Goal: Task Accomplishment & Management: Complete application form

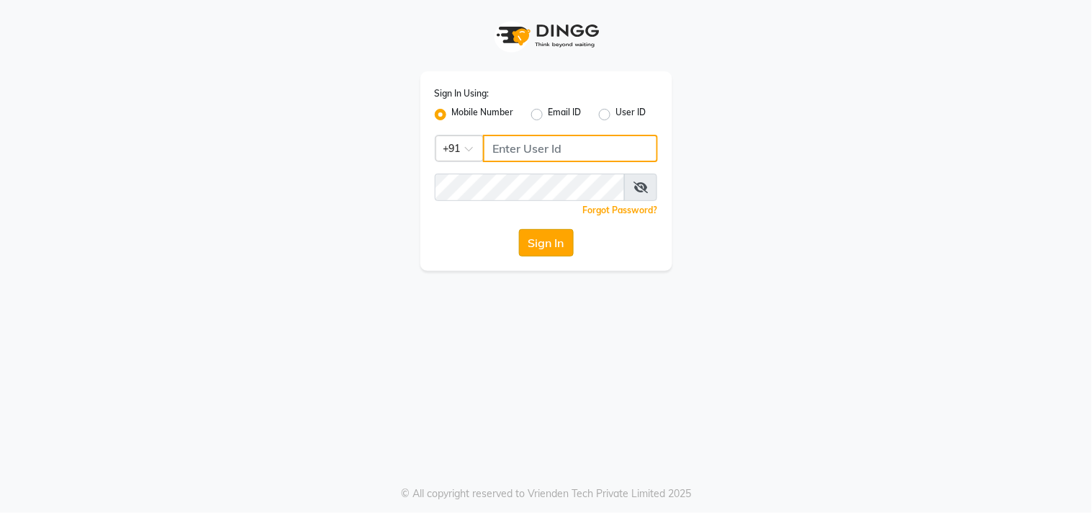
type input "9899801124"
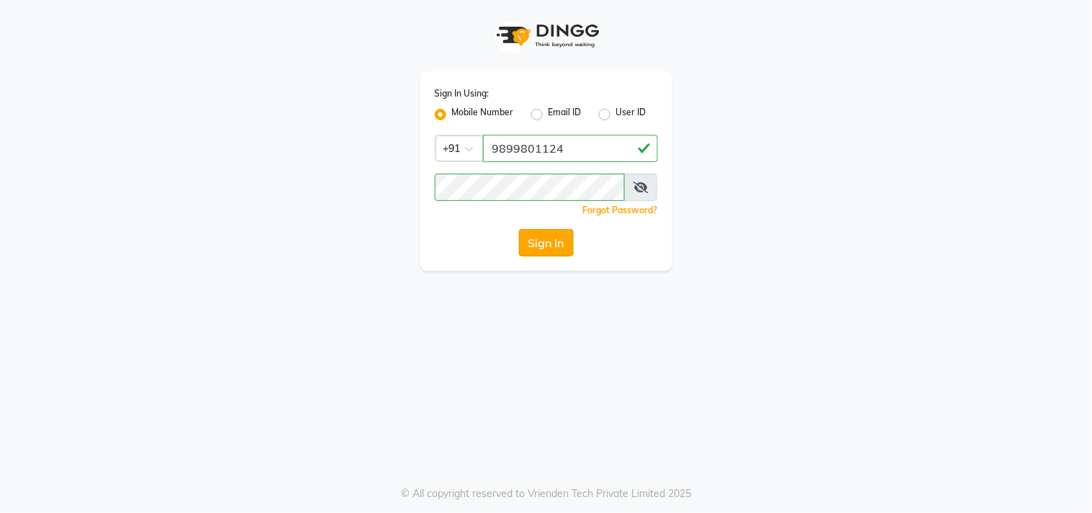
click at [550, 245] on button "Sign In" at bounding box center [546, 242] width 55 height 27
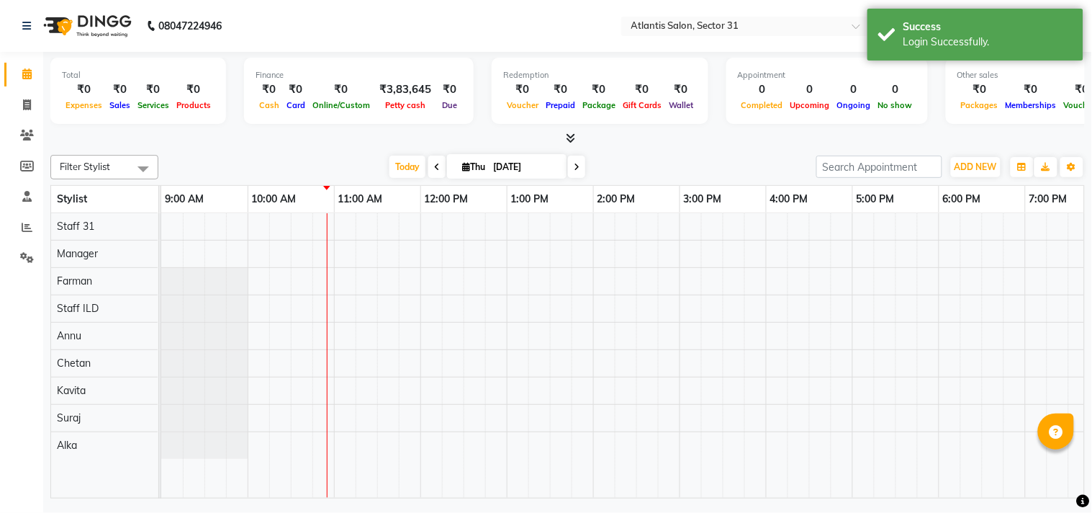
select select "en"
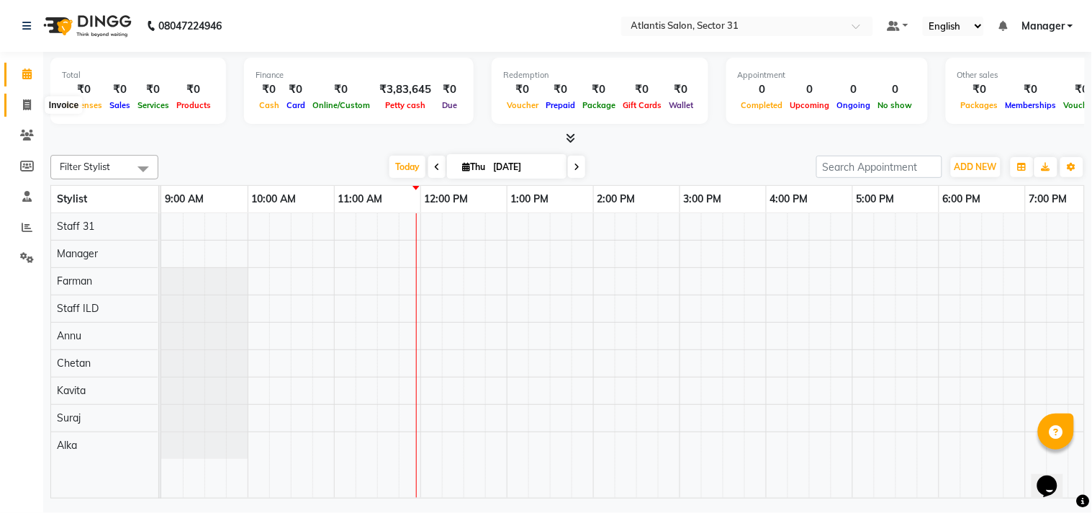
click at [32, 104] on span at bounding box center [26, 105] width 25 height 17
select select "service"
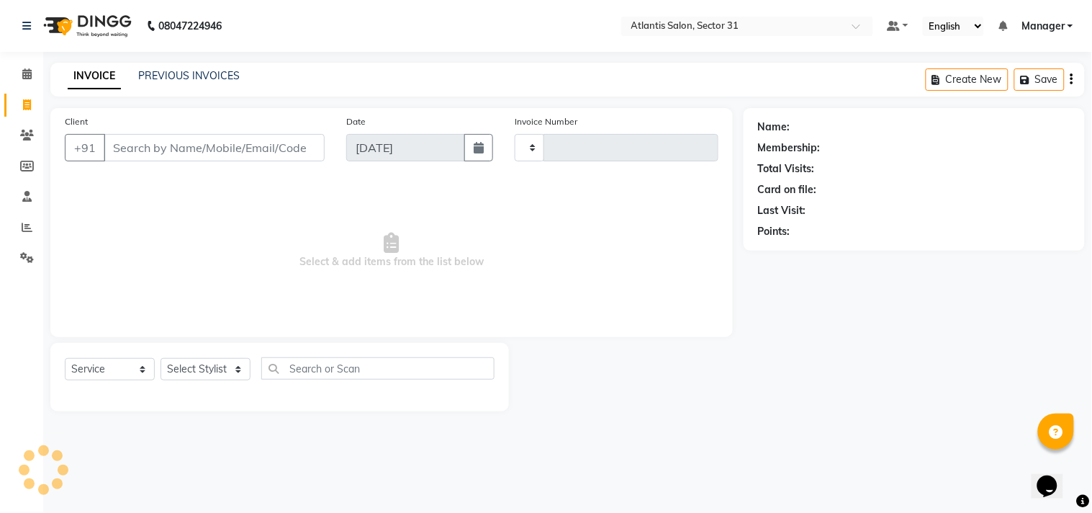
type input "2322"
select select "4391"
click at [192, 148] on input "Client" at bounding box center [214, 147] width 221 height 27
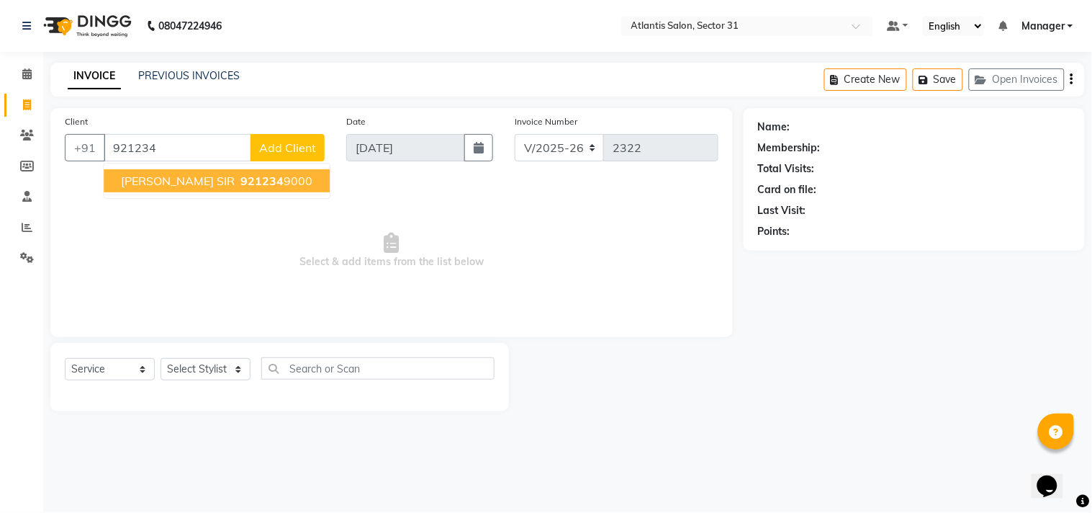
click at [240, 184] on span "921234" at bounding box center [261, 181] width 43 height 14
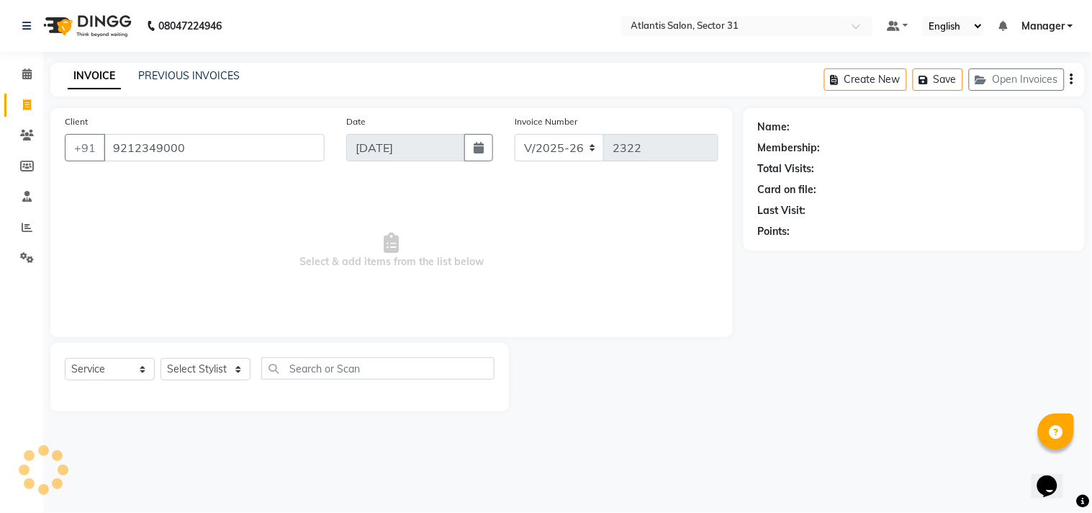
type input "9212349000"
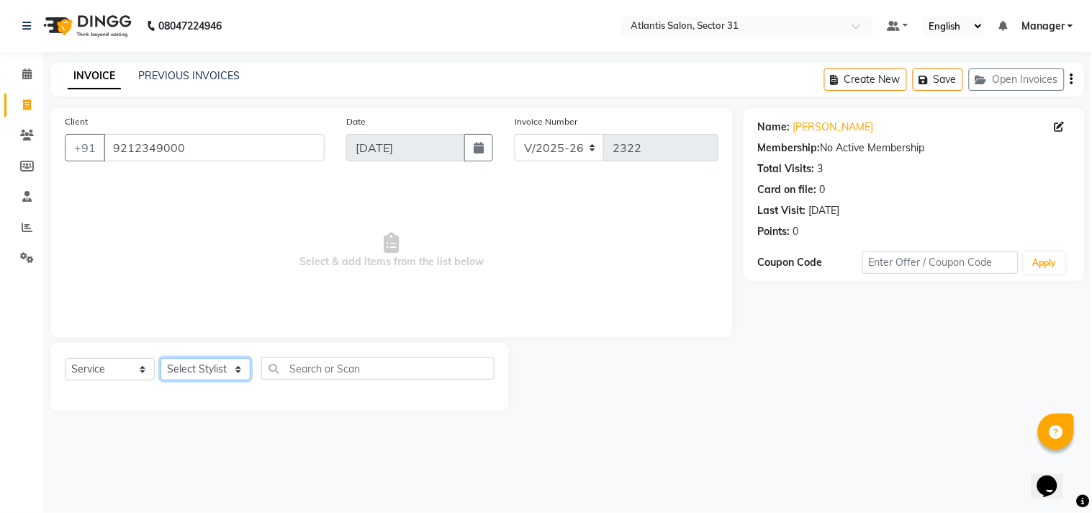
click at [214, 366] on select "Select Stylist [PERSON_NAME] [PERSON_NAME] Kavita Manager Staff 31 Staff ILD Su…" at bounding box center [206, 369] width 90 height 22
select select "33510"
click at [161, 359] on select "Select Stylist [PERSON_NAME] [PERSON_NAME] Kavita Manager Staff 31 Staff ILD Su…" at bounding box center [206, 369] width 90 height 22
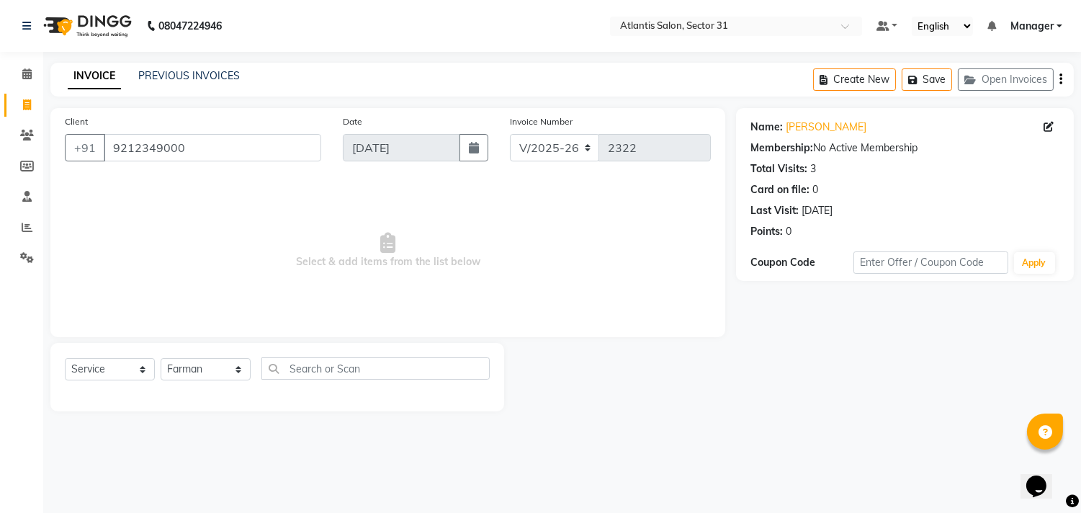
click at [213, 253] on span "Select & add items from the list below" at bounding box center [388, 251] width 646 height 144
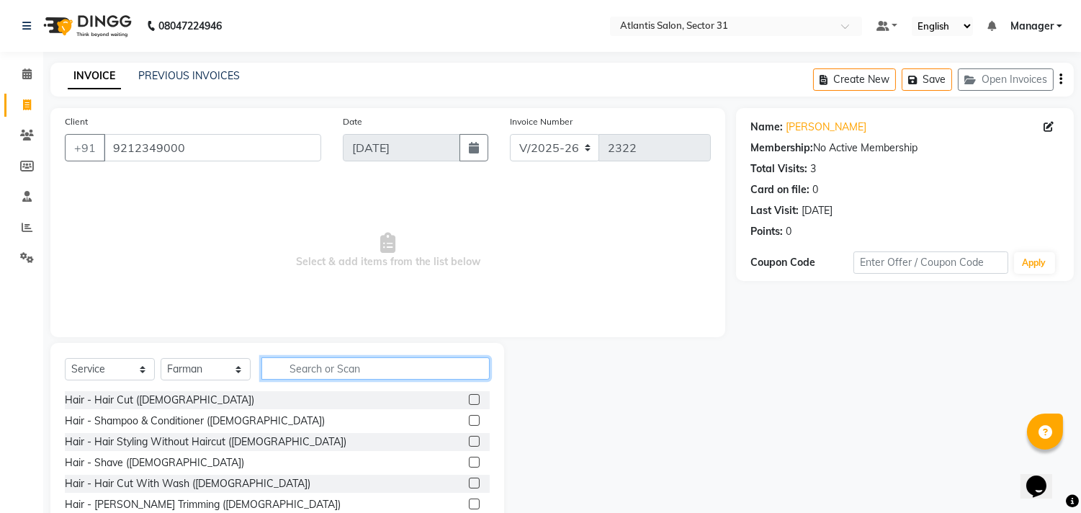
click at [330, 372] on input "text" at bounding box center [375, 368] width 228 height 22
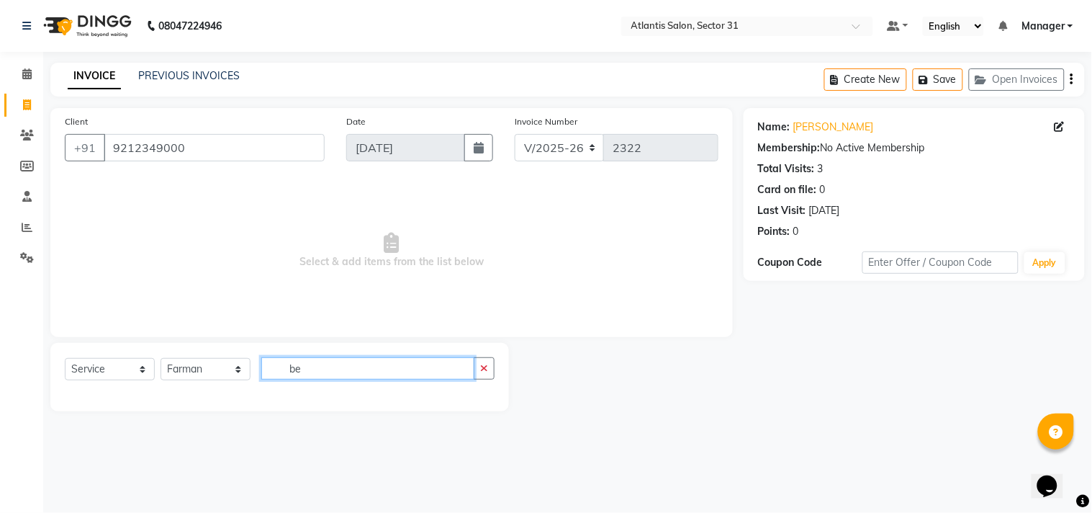
type input "b"
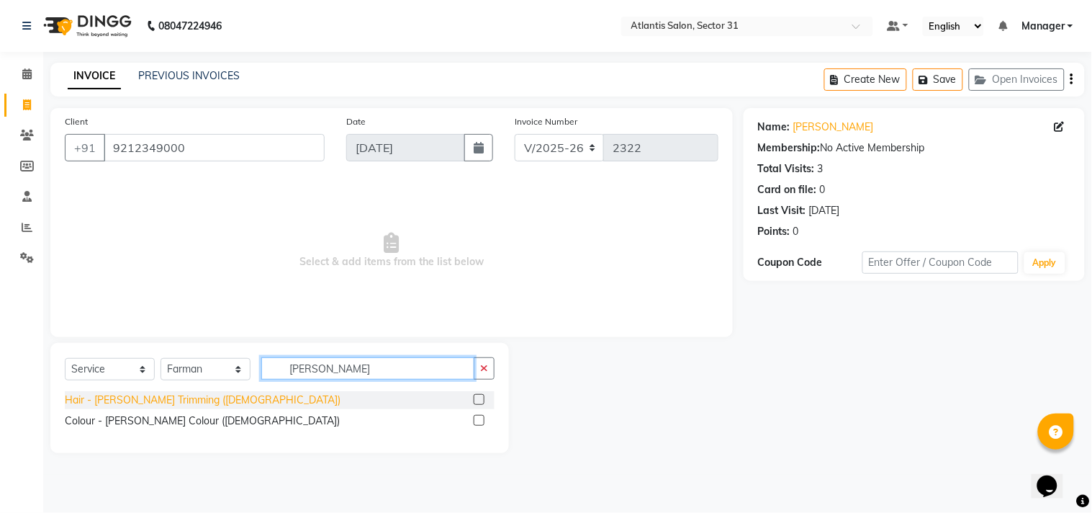
type input "[PERSON_NAME]"
click at [161, 402] on div "Hair - [PERSON_NAME] Trimming ([DEMOGRAPHIC_DATA])" at bounding box center [203, 399] width 276 height 15
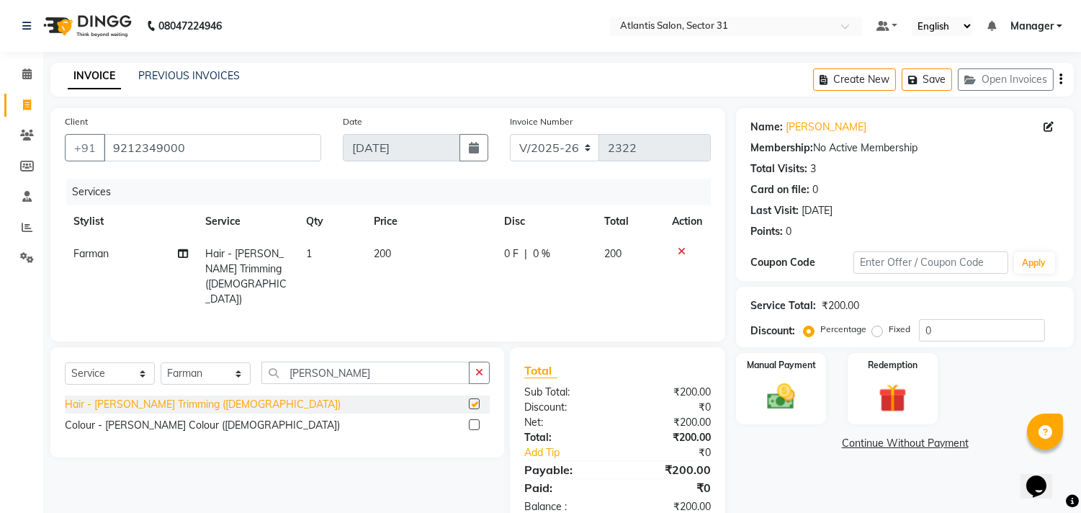
checkbox input "false"
click at [782, 377] on div "Manual Payment" at bounding box center [781, 387] width 94 height 73
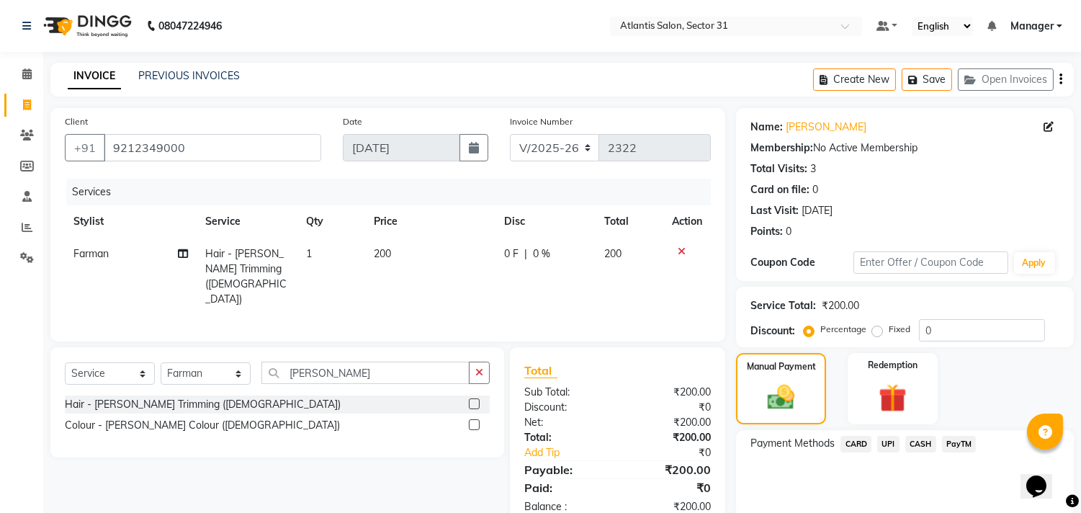
click at [883, 439] on span "UPI" at bounding box center [888, 444] width 22 height 17
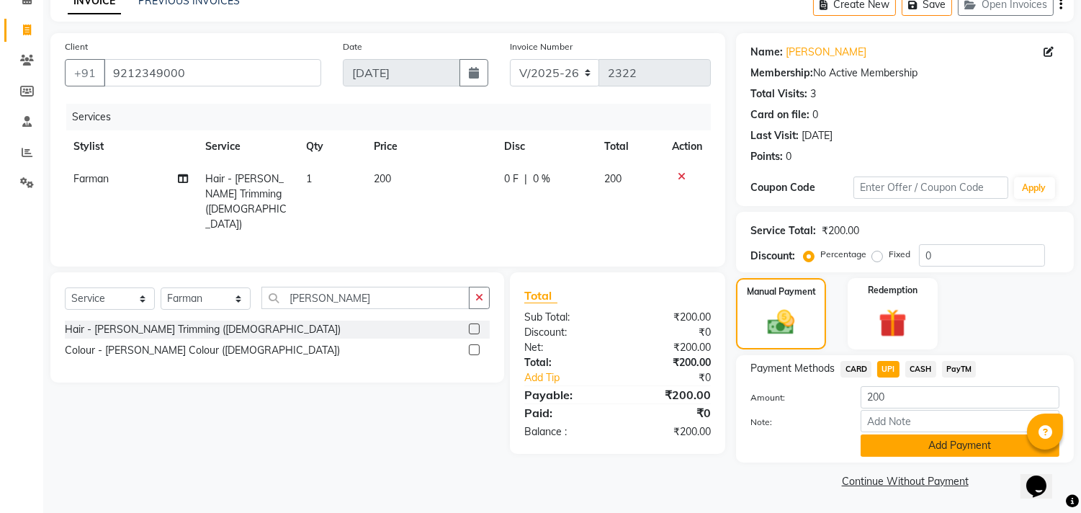
click at [884, 439] on button "Add Payment" at bounding box center [959, 445] width 199 height 22
click at [884, 439] on div "Payment Methods CARD UPI CASH PayTM Amount: 200 Note: Add Payment" at bounding box center [905, 408] width 338 height 107
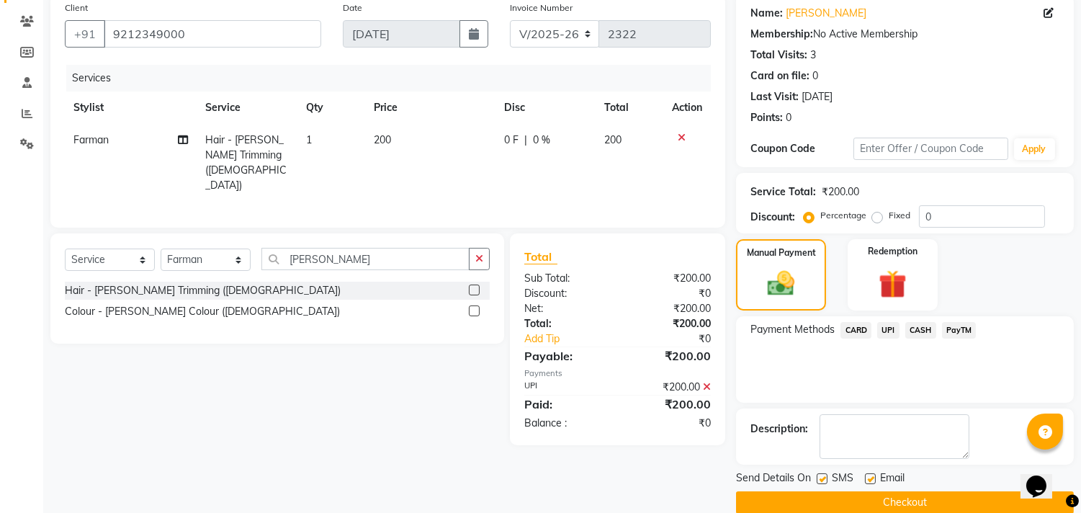
scroll to position [135, 0]
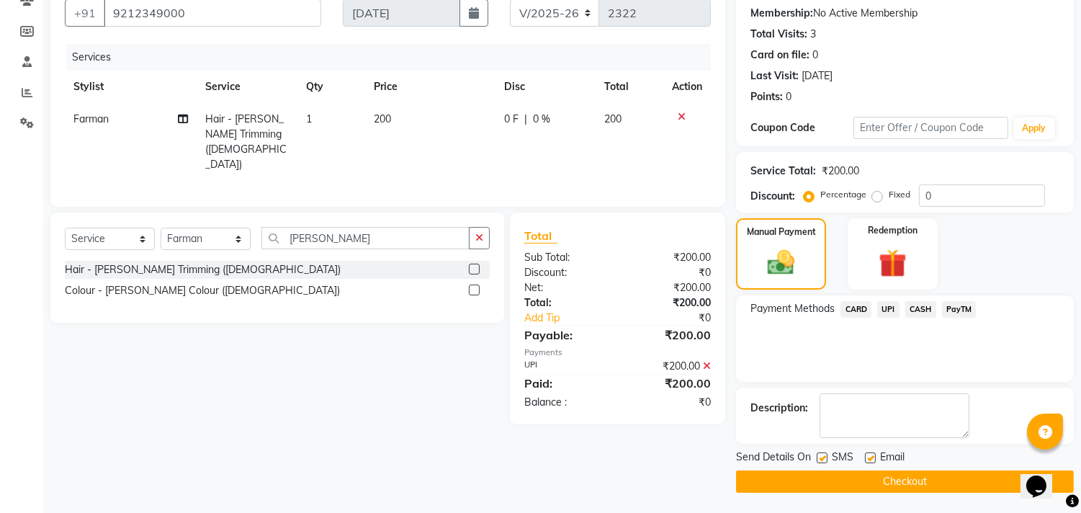
click at [875, 480] on button "Checkout" at bounding box center [905, 481] width 338 height 22
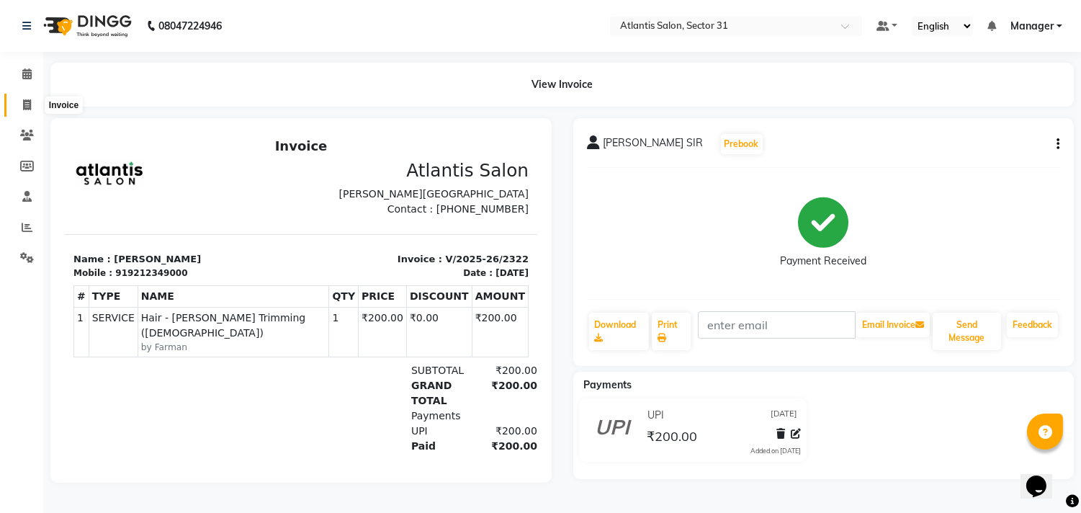
click at [30, 98] on span at bounding box center [26, 105] width 25 height 17
select select "service"
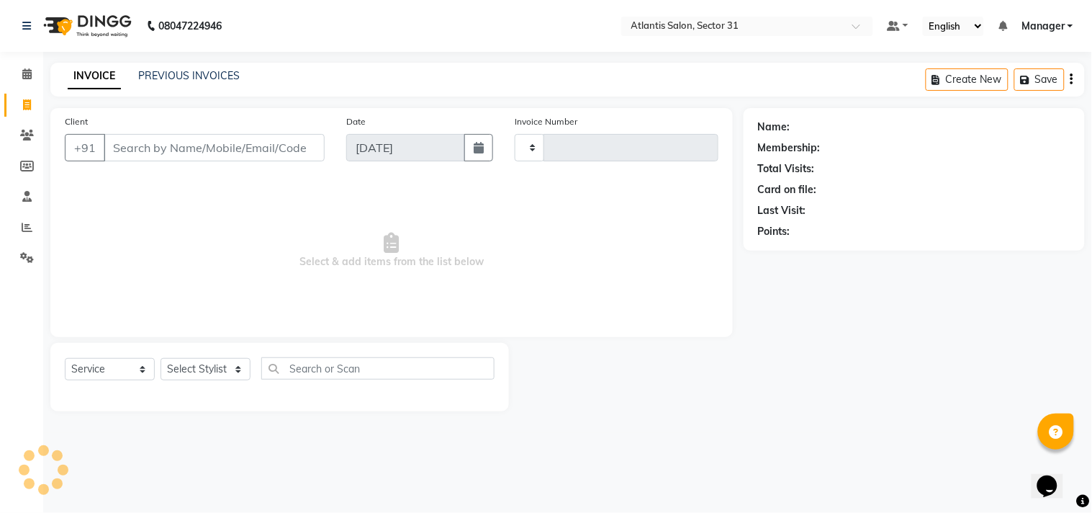
type input "2323"
select select "4391"
click at [144, 147] on input "Client" at bounding box center [214, 147] width 221 height 27
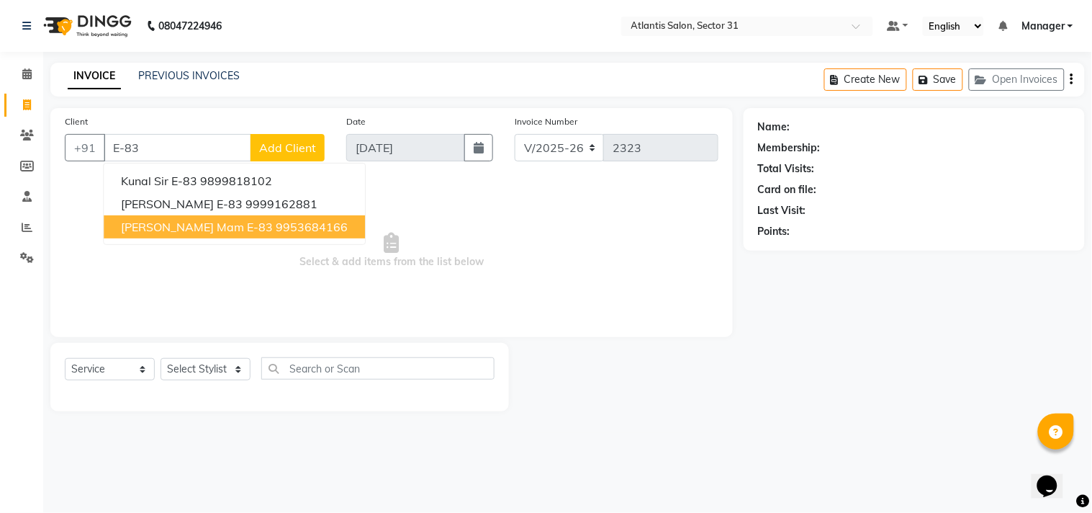
drag, startPoint x: 232, startPoint y: 226, endPoint x: 229, endPoint y: 243, distance: 17.5
click at [232, 234] on button "[PERSON_NAME] Mam E-83 9953684166" at bounding box center [234, 226] width 261 height 23
type input "9953684166"
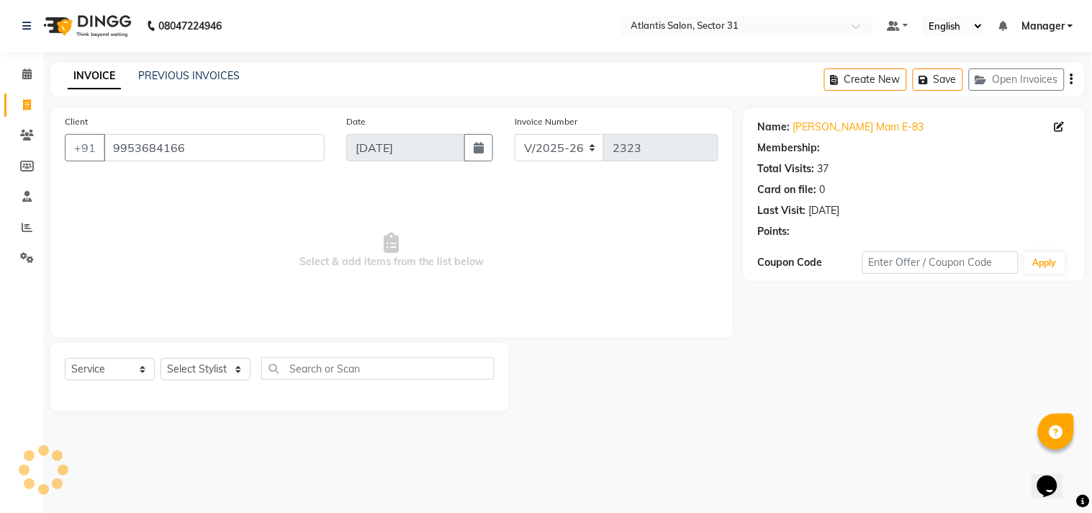
select select "1: Object"
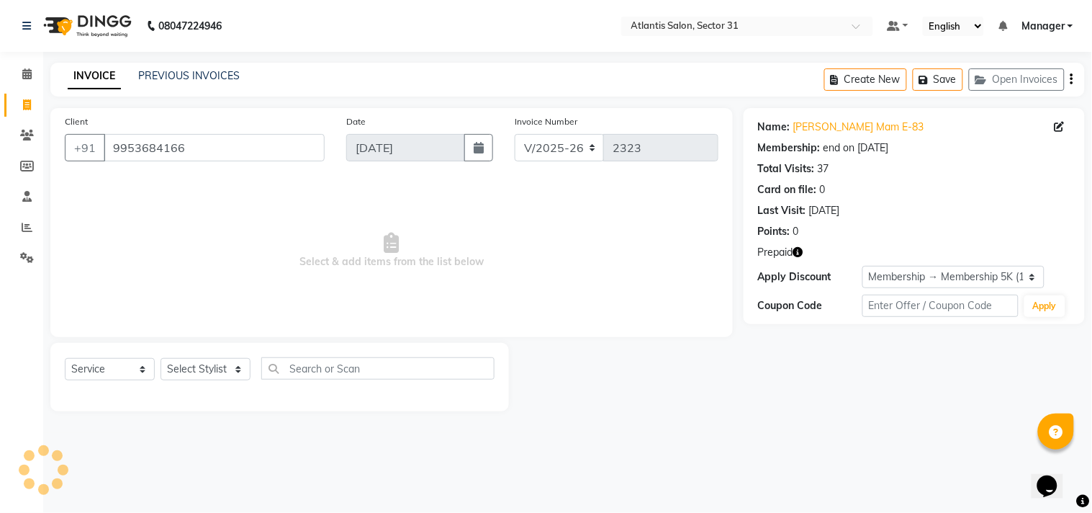
click at [197, 384] on div "Select Service Product Membership Package Voucher Prepaid Gift Card Select Styl…" at bounding box center [280, 374] width 430 height 34
click at [197, 379] on select "Select Stylist [PERSON_NAME] [PERSON_NAME] Kavita Manager Staff 31 Staff ILD Su…" at bounding box center [206, 369] width 90 height 22
select select "50009"
click at [161, 359] on select "Select Stylist [PERSON_NAME] [PERSON_NAME] Kavita Manager Staff 31 Staff ILD Su…" at bounding box center [206, 369] width 90 height 22
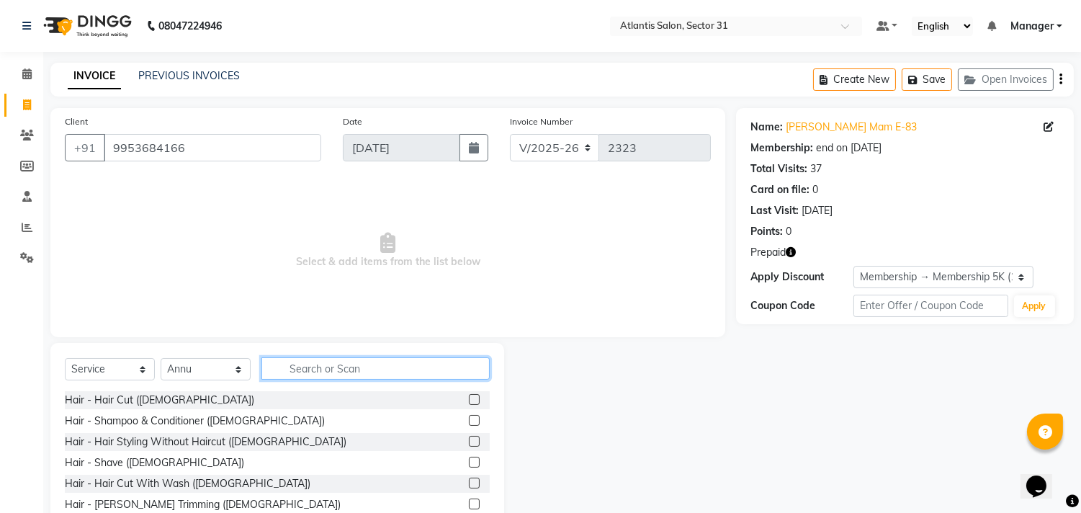
click at [304, 369] on input "text" at bounding box center [375, 368] width 228 height 22
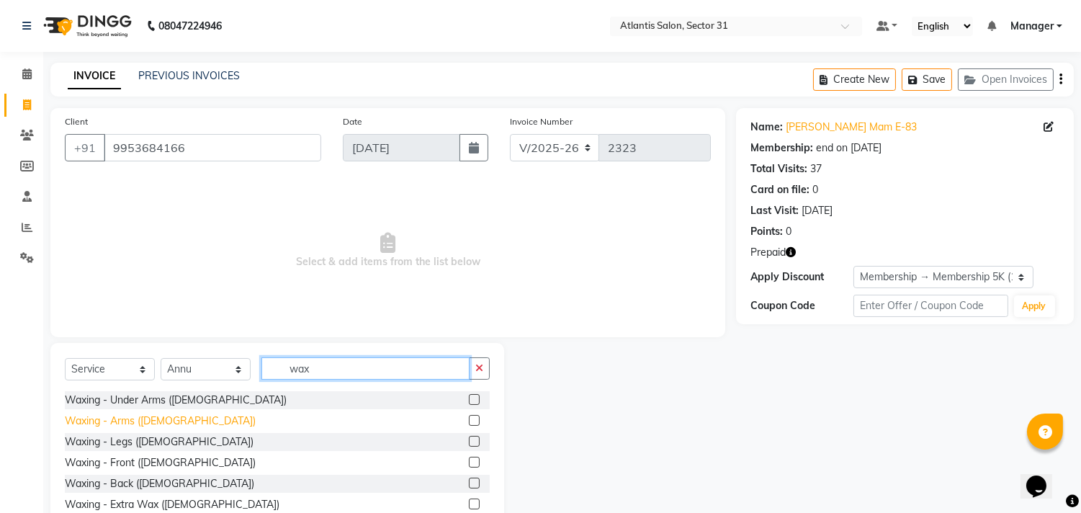
type input "wax"
click at [159, 418] on div "Waxing - Arms ([DEMOGRAPHIC_DATA])" at bounding box center [160, 420] width 191 height 15
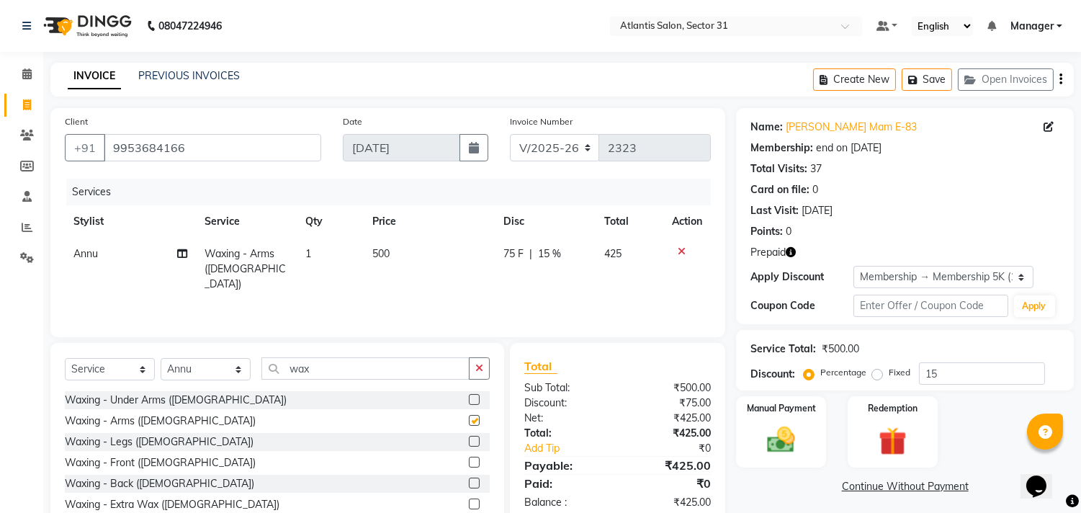
checkbox input "false"
click at [343, 361] on input "wax" at bounding box center [365, 368] width 208 height 22
click at [323, 375] on input "wa" at bounding box center [365, 368] width 208 height 22
type input "w"
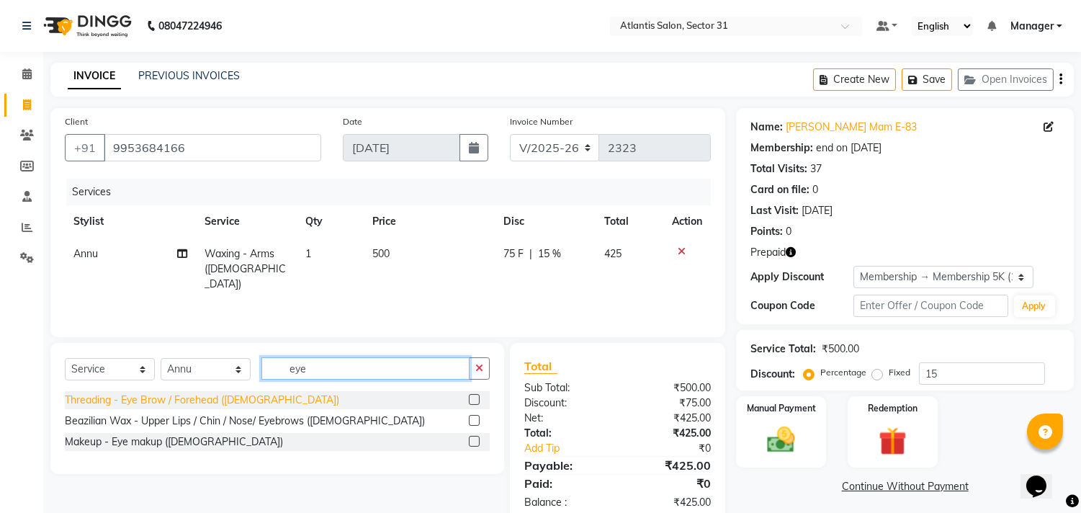
type input "eye"
click at [248, 405] on div "Threading - Eye Brow / Forehead ([DEMOGRAPHIC_DATA])" at bounding box center [202, 399] width 274 height 15
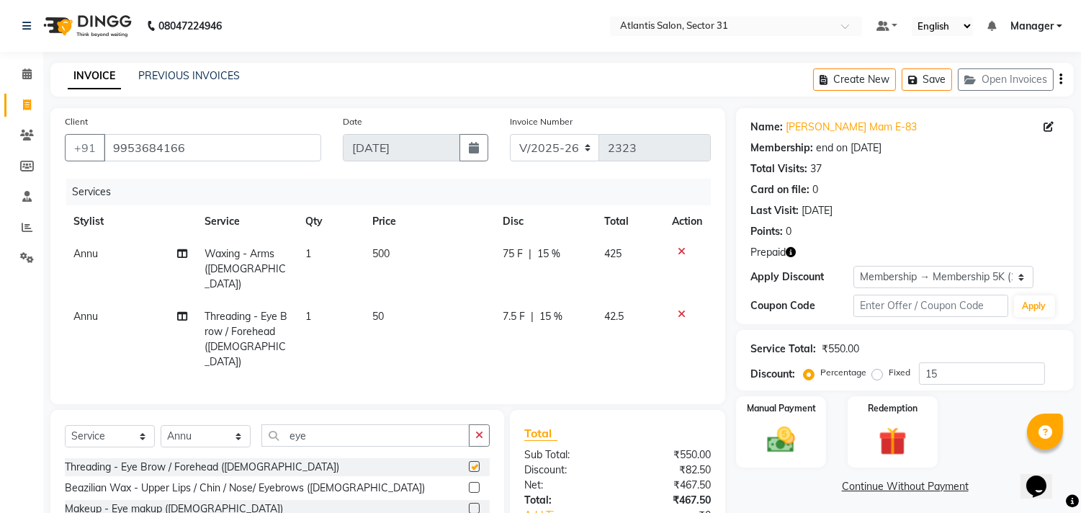
checkbox input "false"
click at [369, 424] on input "eye" at bounding box center [365, 435] width 208 height 22
type input "e"
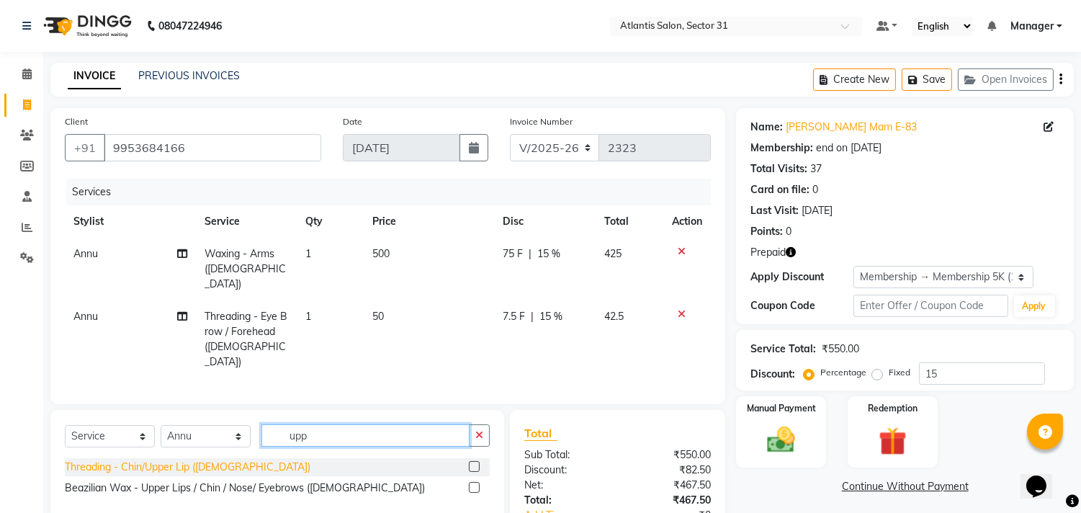
type input "upp"
click at [231, 459] on div "Threading - Chin/Upper Lip ([DEMOGRAPHIC_DATA])" at bounding box center [188, 466] width 246 height 15
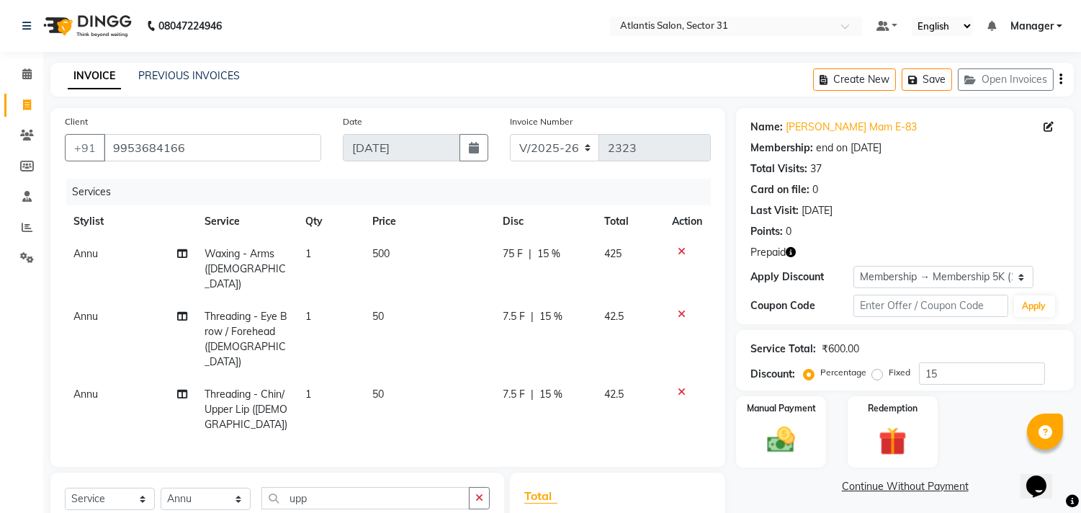
checkbox input "false"
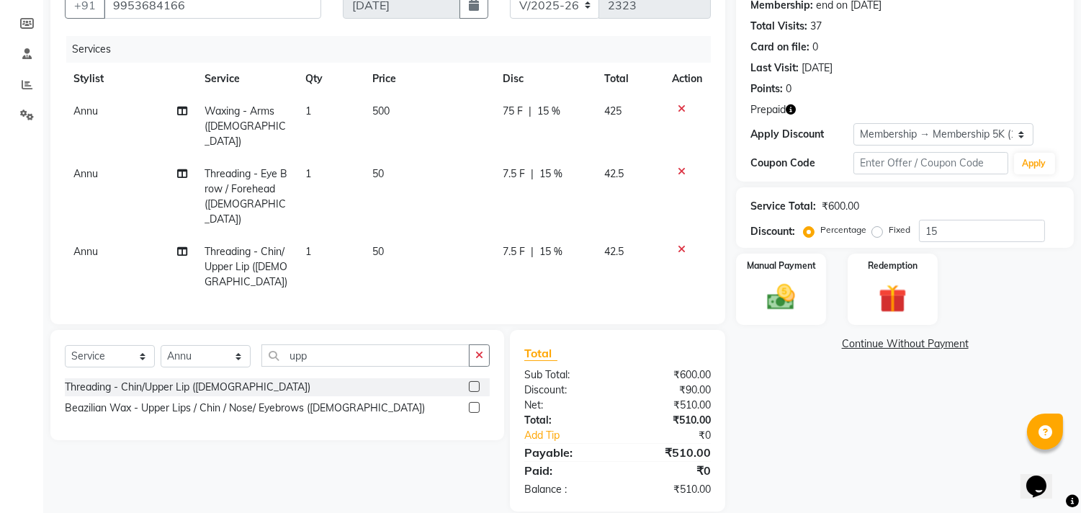
scroll to position [145, 0]
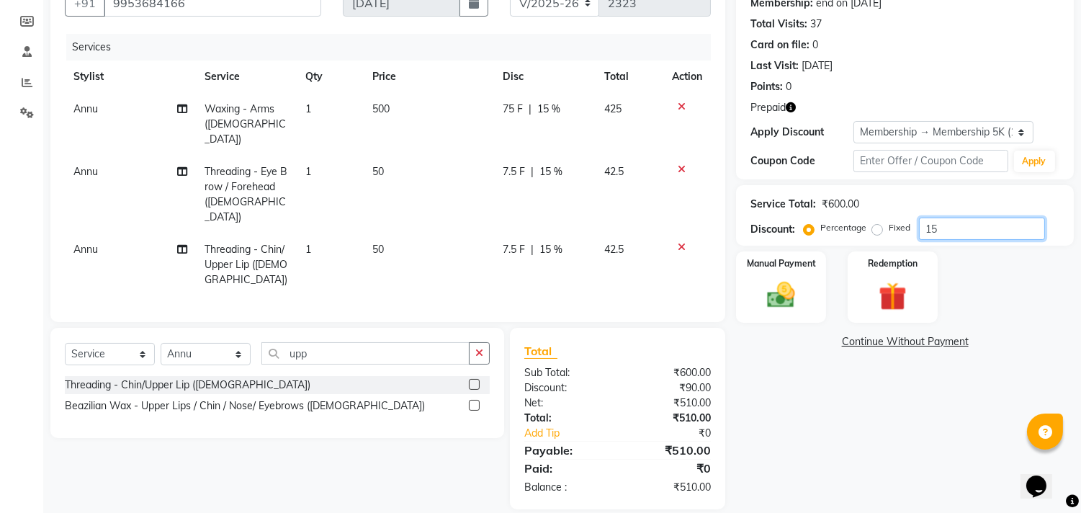
click at [955, 228] on input "15" at bounding box center [982, 228] width 126 height 22
type input "1"
click at [796, 317] on div "Manual Payment" at bounding box center [781, 286] width 94 height 73
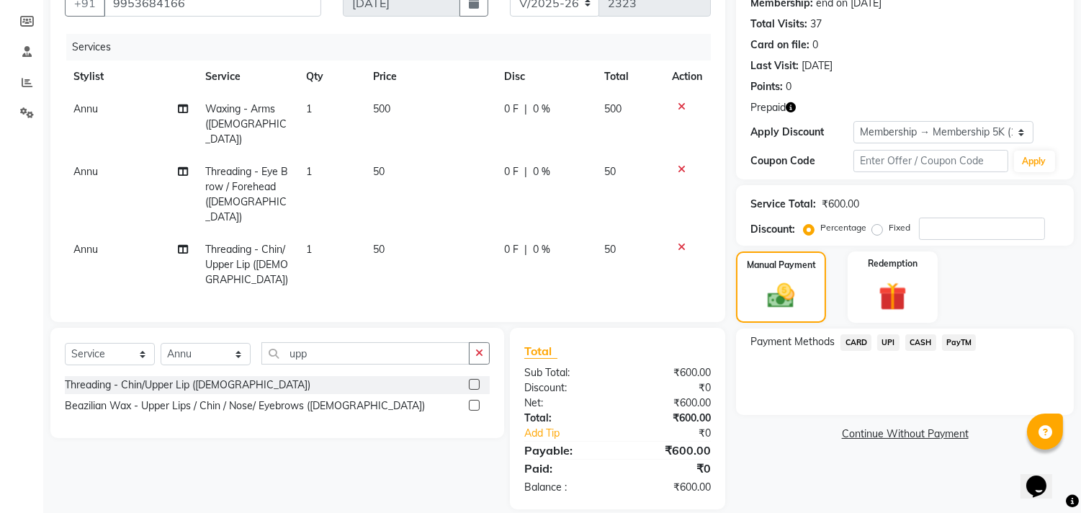
click at [891, 343] on span "UPI" at bounding box center [888, 342] width 22 height 17
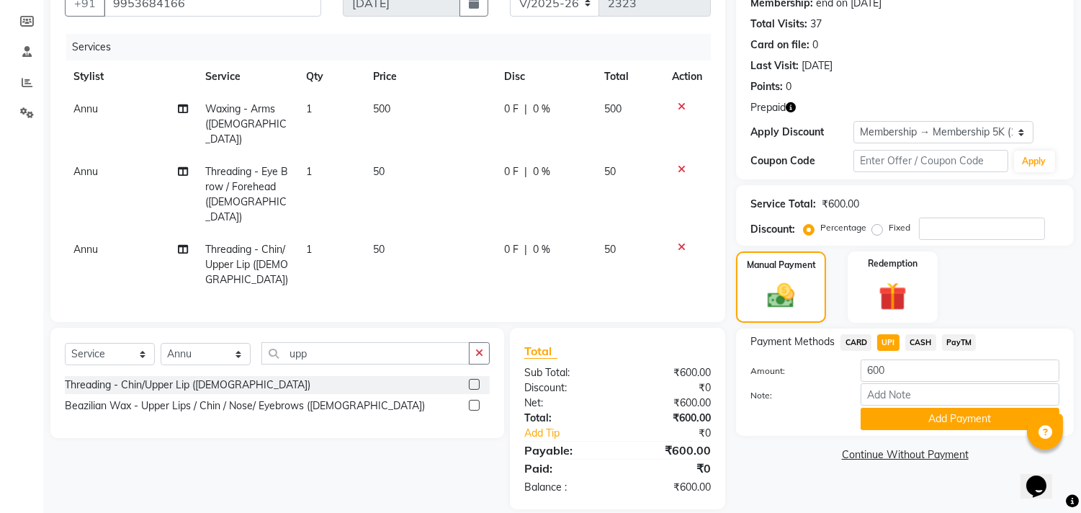
click at [891, 342] on span "UPI" at bounding box center [888, 342] width 22 height 17
click at [903, 405] on input "Note:" at bounding box center [959, 394] width 199 height 22
click at [902, 415] on button "Add Payment" at bounding box center [959, 419] width 199 height 22
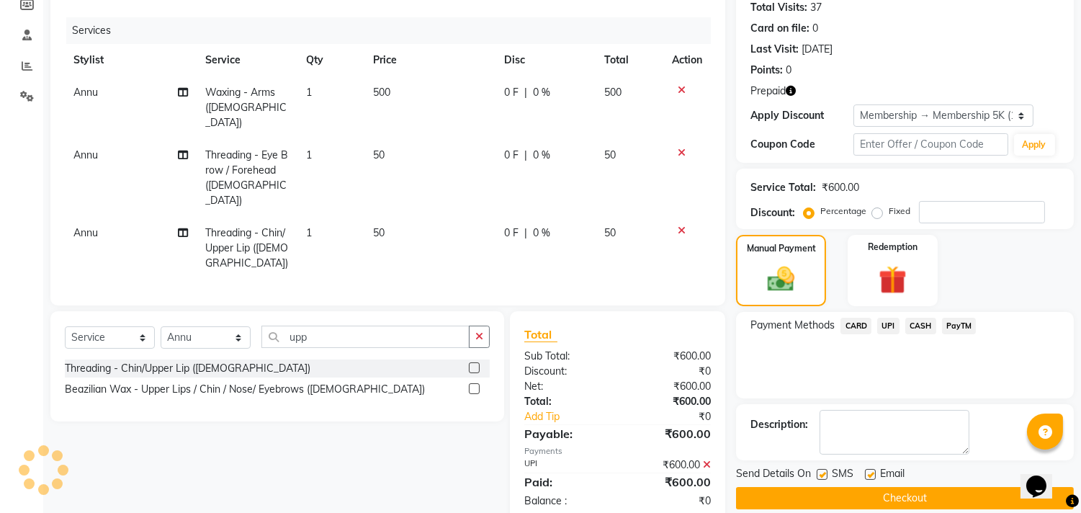
scroll to position [178, 0]
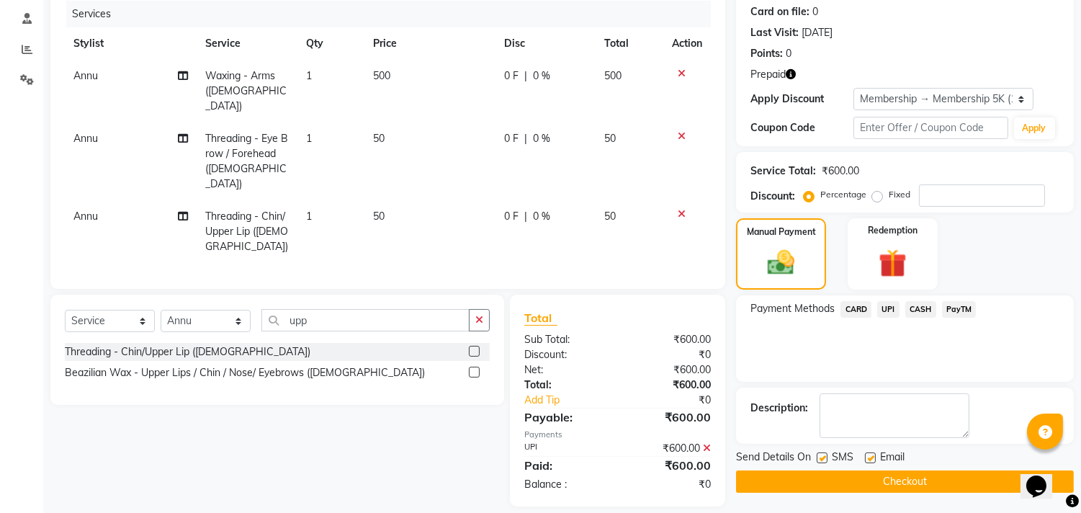
click at [899, 480] on button "Checkout" at bounding box center [905, 481] width 338 height 22
